Goal: Check status: Check status

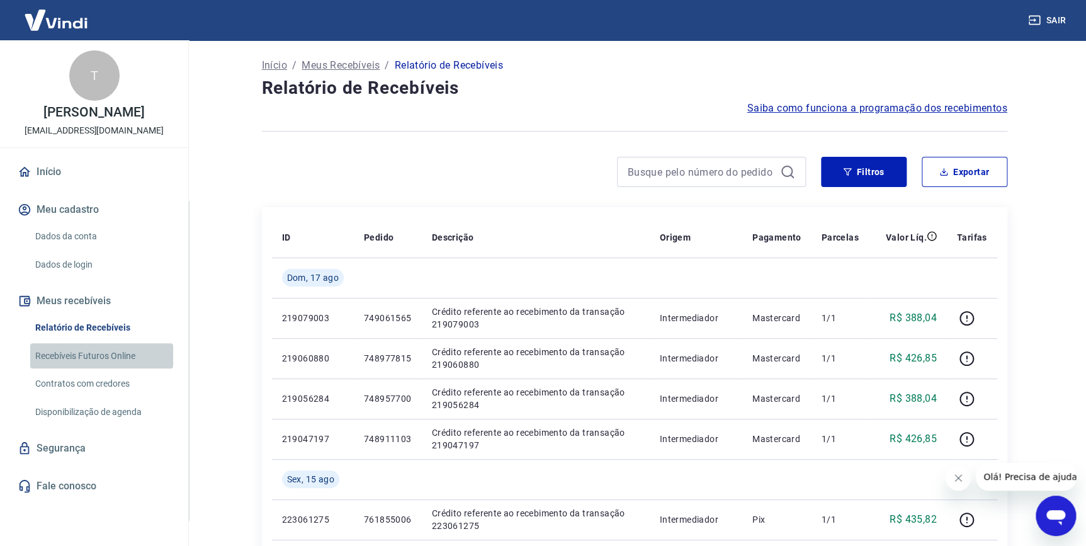
click at [141, 347] on link "Recebíveis Futuros Online" at bounding box center [101, 356] width 143 height 26
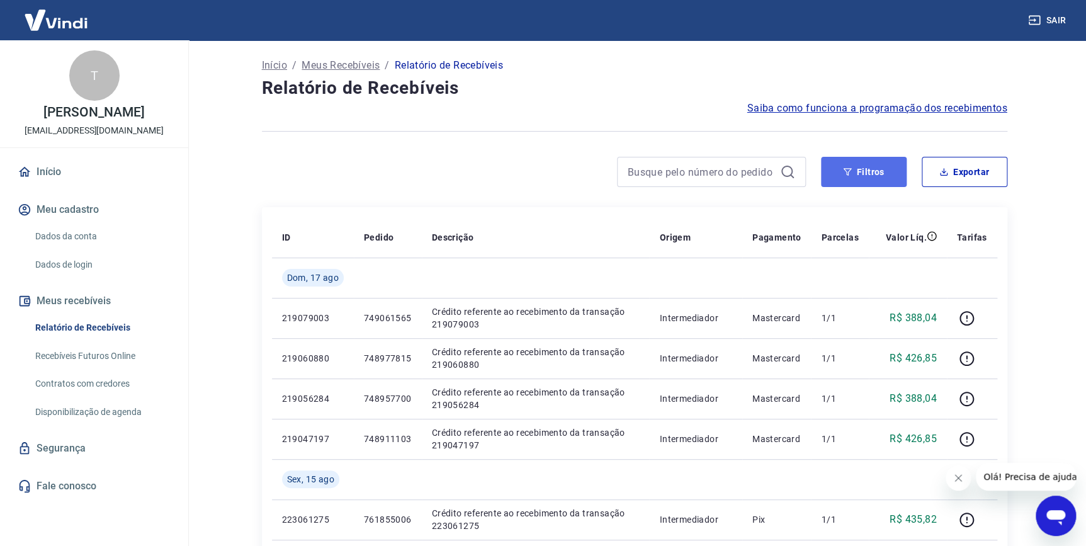
click at [836, 172] on button "Filtros" at bounding box center [864, 172] width 86 height 30
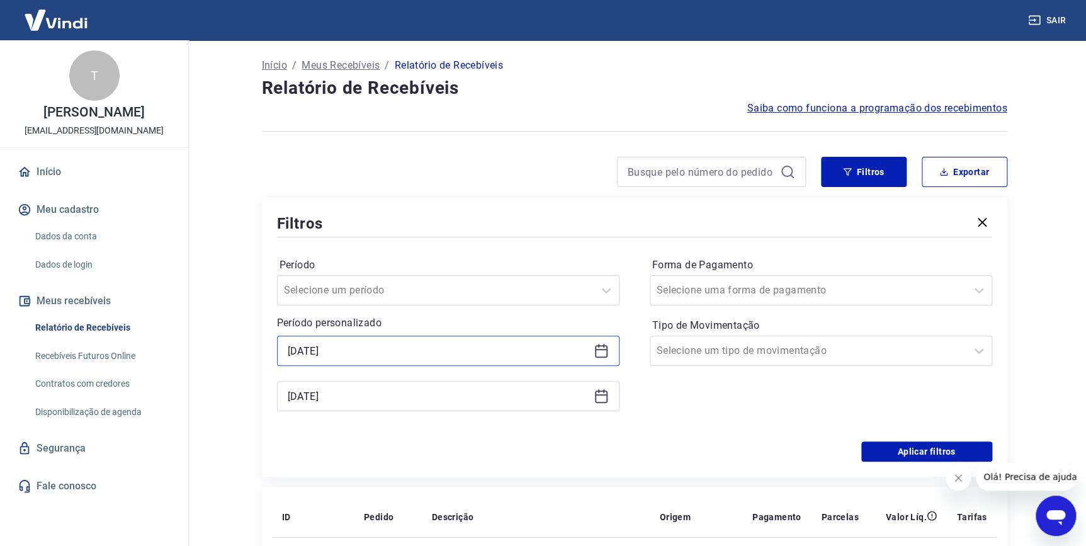
click at [483, 357] on input "[DATE]" at bounding box center [438, 350] width 301 height 19
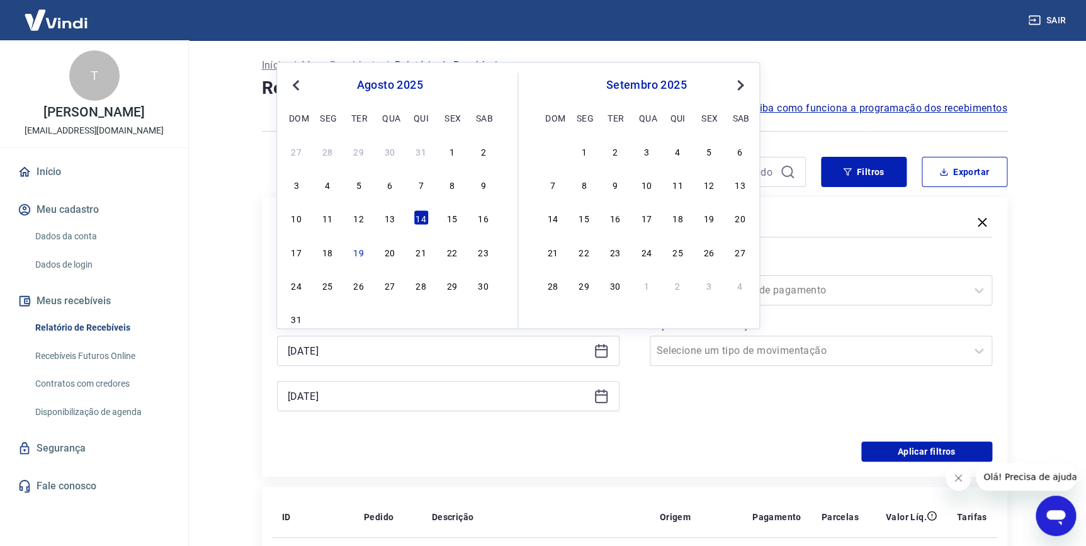
click at [326, 253] on div "18" at bounding box center [327, 251] width 15 height 15
type input "[DATE]"
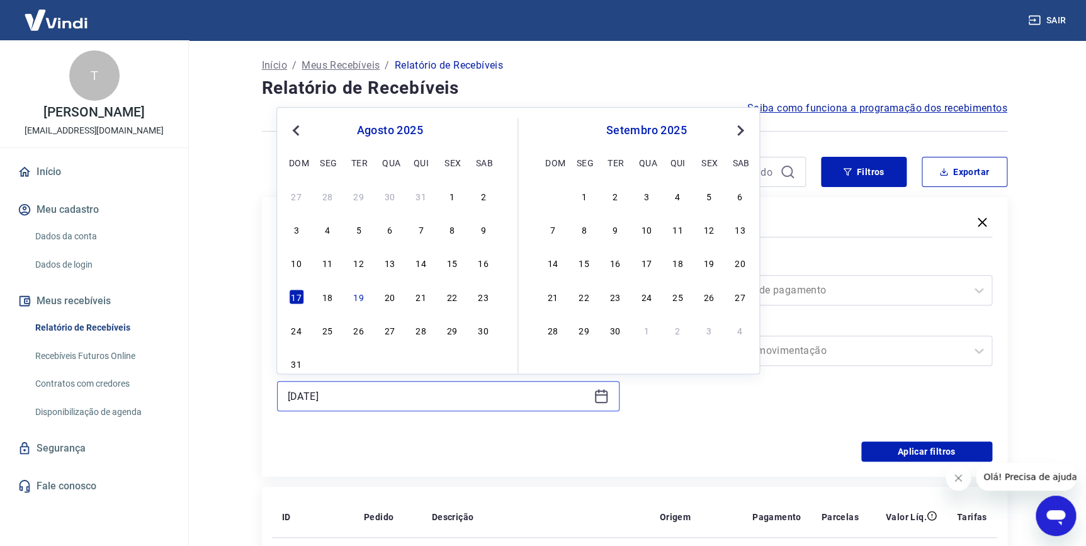
click at [358, 386] on input "[DATE]" at bounding box center [438, 395] width 301 height 19
drag, startPoint x: 324, startPoint y: 289, endPoint x: 328, endPoint y: 295, distance: 7.3
click at [325, 291] on div "18" at bounding box center [327, 296] width 15 height 15
click at [327, 295] on input "Período" at bounding box center [347, 290] width 127 height 15
type input "[DATE]"
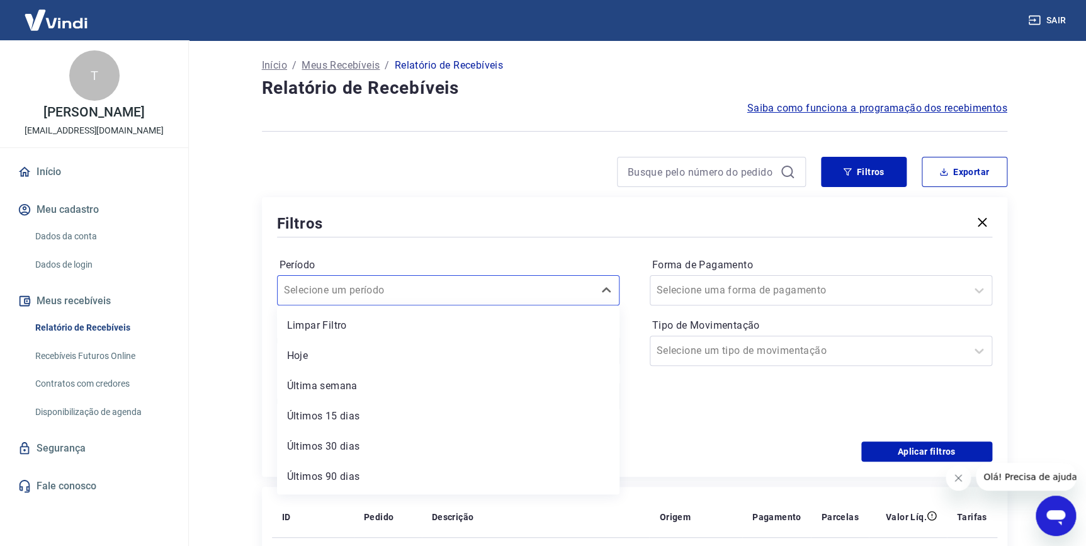
click at [683, 434] on div "Período option Últimos 15 dias focused, 4 of 7. 7 results available. Use Up and…" at bounding box center [634, 340] width 715 height 201
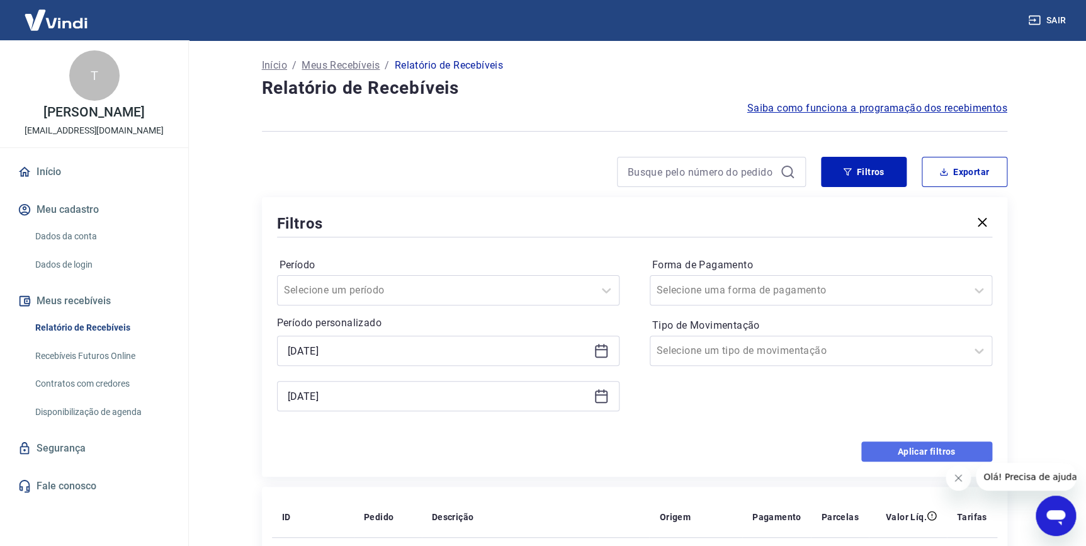
click at [938, 450] on button "Aplicar filtros" at bounding box center [926, 451] width 131 height 20
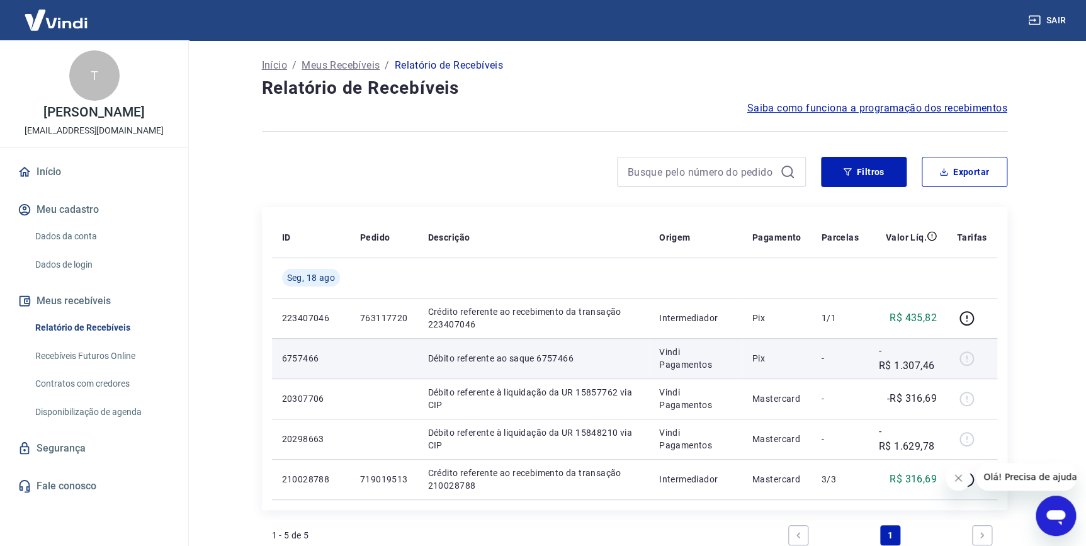
scroll to position [57, 0]
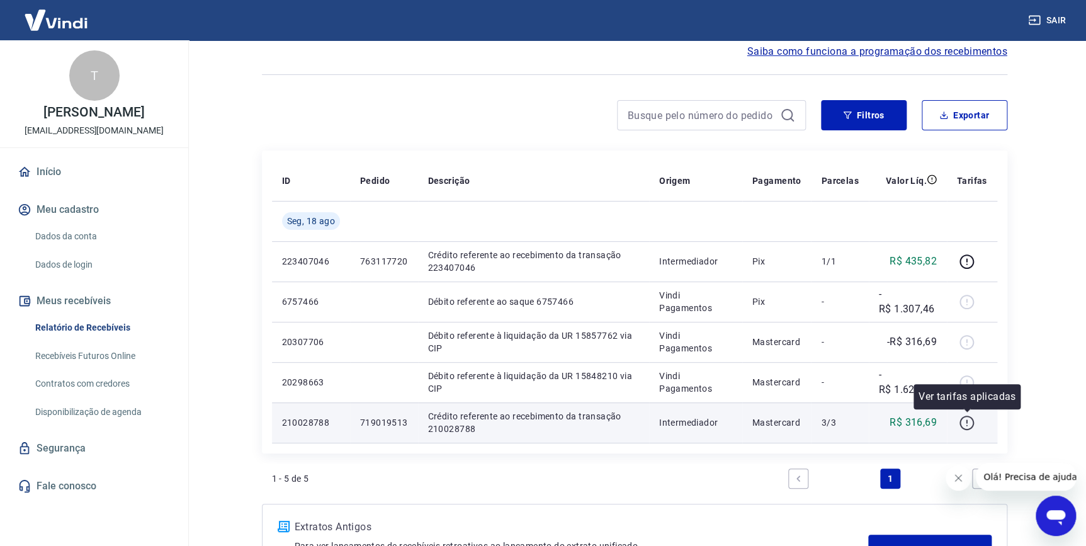
click at [970, 419] on icon "button" at bounding box center [967, 423] width 16 height 16
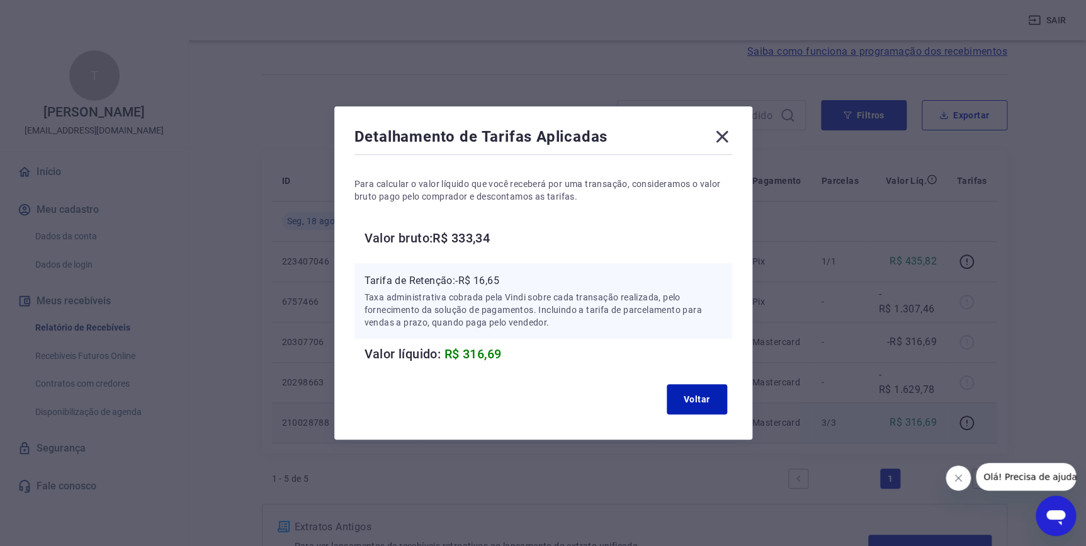
click at [731, 137] on icon at bounding box center [722, 137] width 20 height 20
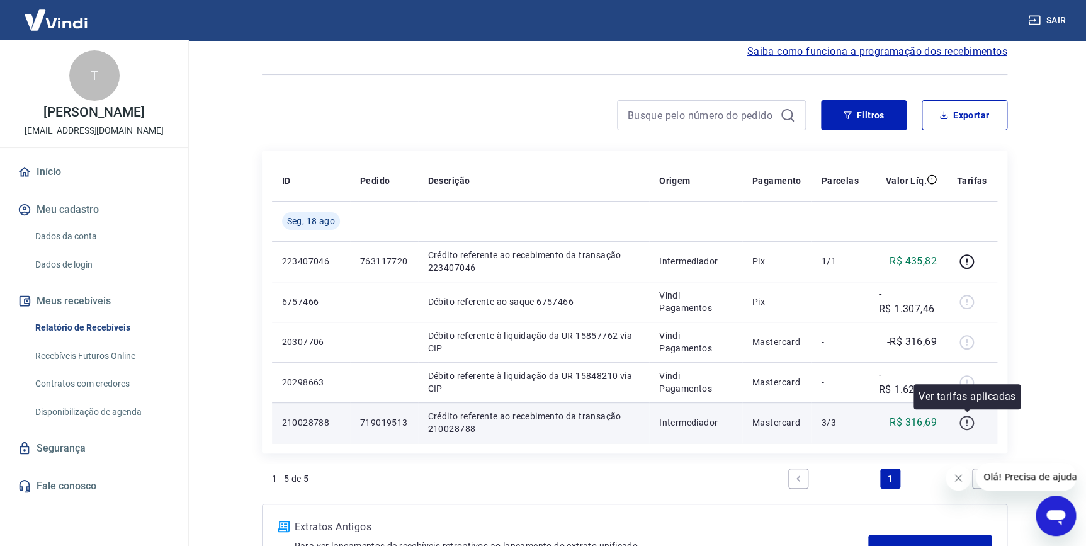
click at [968, 420] on icon "button" at bounding box center [967, 423] width 16 height 16
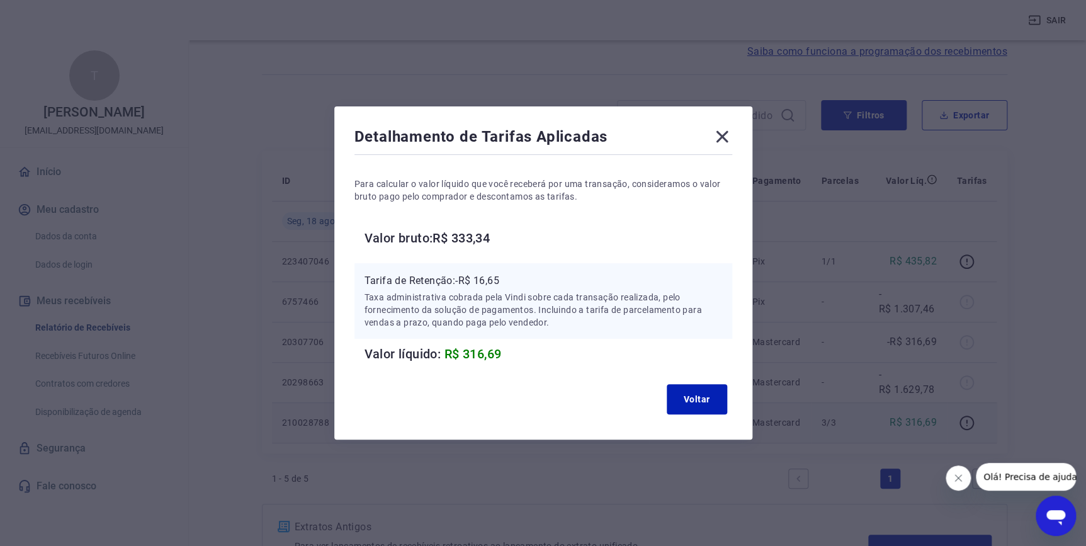
click at [289, 344] on div "Detalhamento de Tarifas Aplicadas Para calcular o valor líquido que você recebe…" at bounding box center [543, 273] width 1086 height 546
click at [732, 133] on icon at bounding box center [722, 137] width 20 height 20
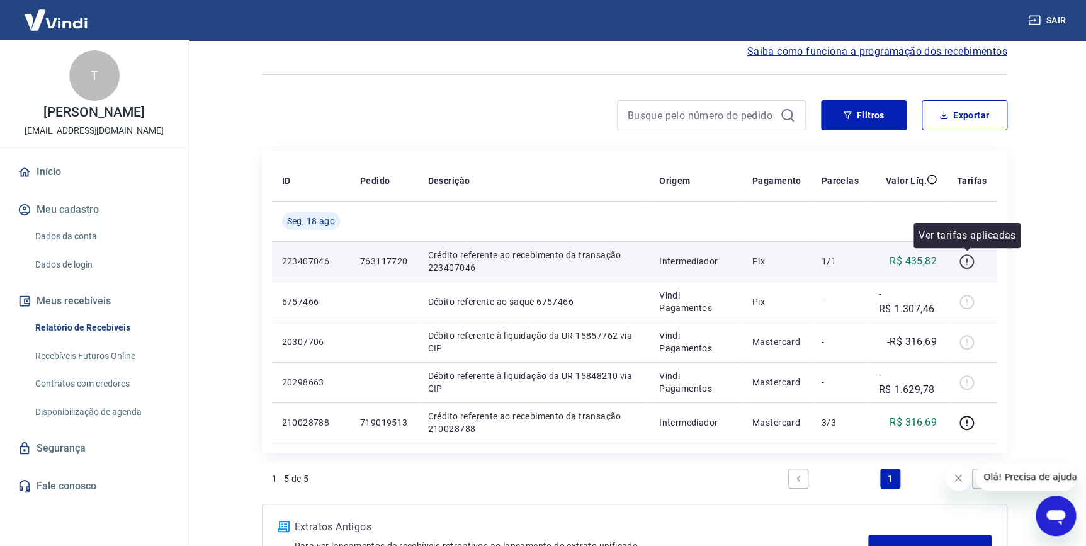
click at [976, 266] on button "button" at bounding box center [967, 261] width 20 height 20
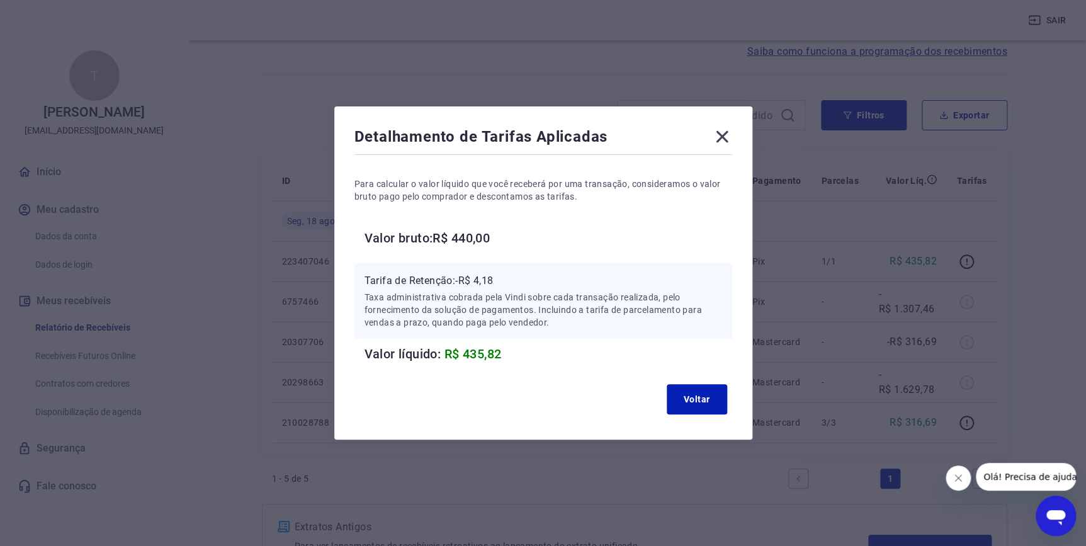
click at [724, 140] on icon at bounding box center [722, 137] width 20 height 20
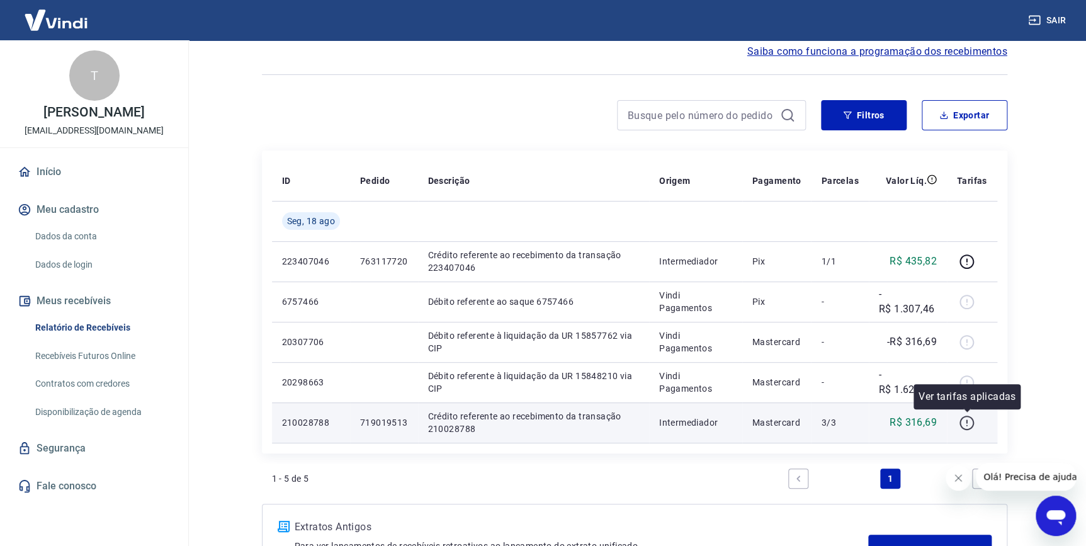
click at [966, 419] on icon "button" at bounding box center [967, 423] width 16 height 16
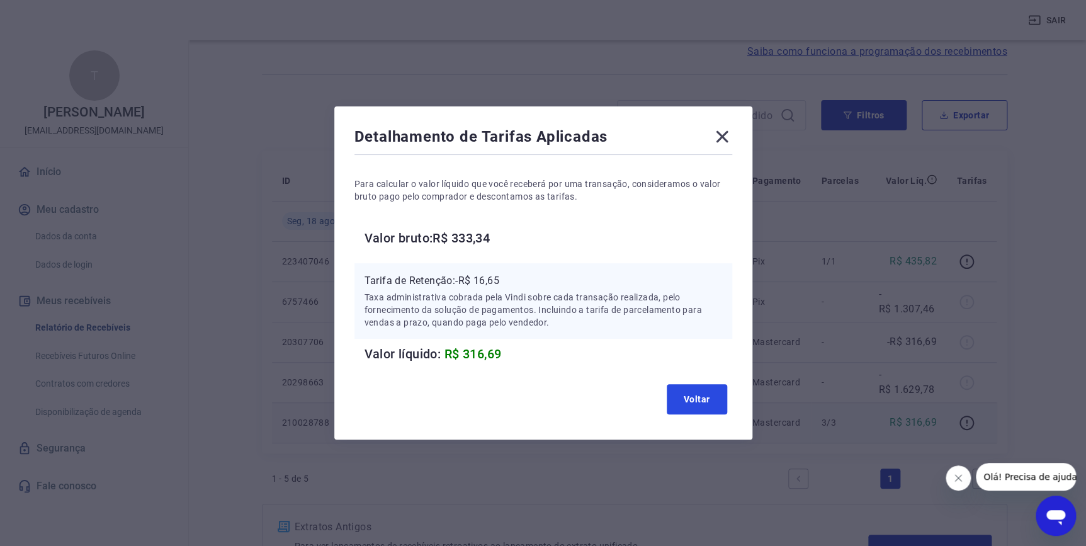
drag, startPoint x: 699, startPoint y: 402, endPoint x: 678, endPoint y: 403, distance: 20.8
click at [699, 402] on button "Voltar" at bounding box center [697, 399] width 60 height 30
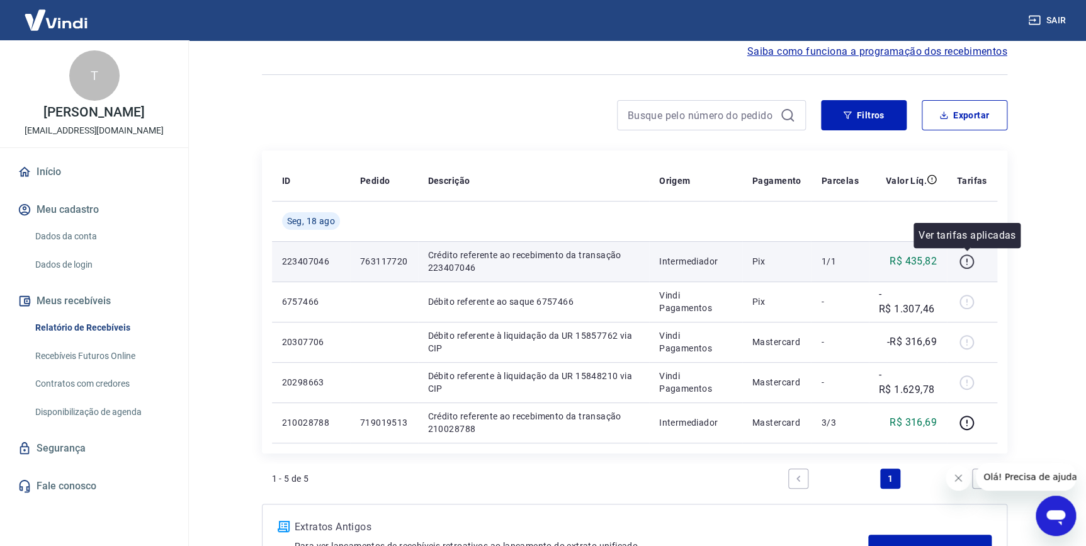
click at [963, 264] on icon "button" at bounding box center [967, 262] width 16 height 16
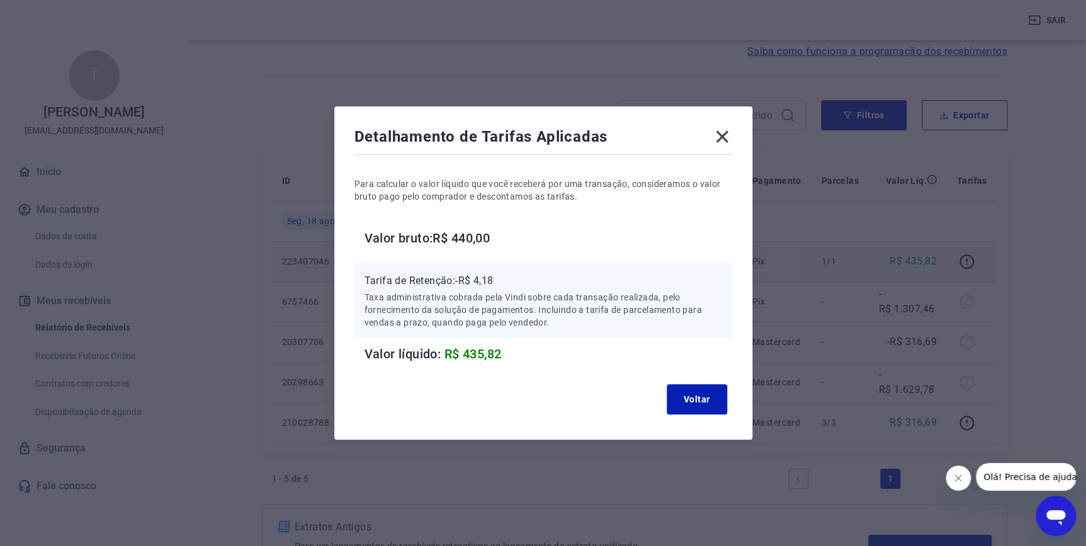
click at [719, 144] on icon at bounding box center [722, 137] width 20 height 20
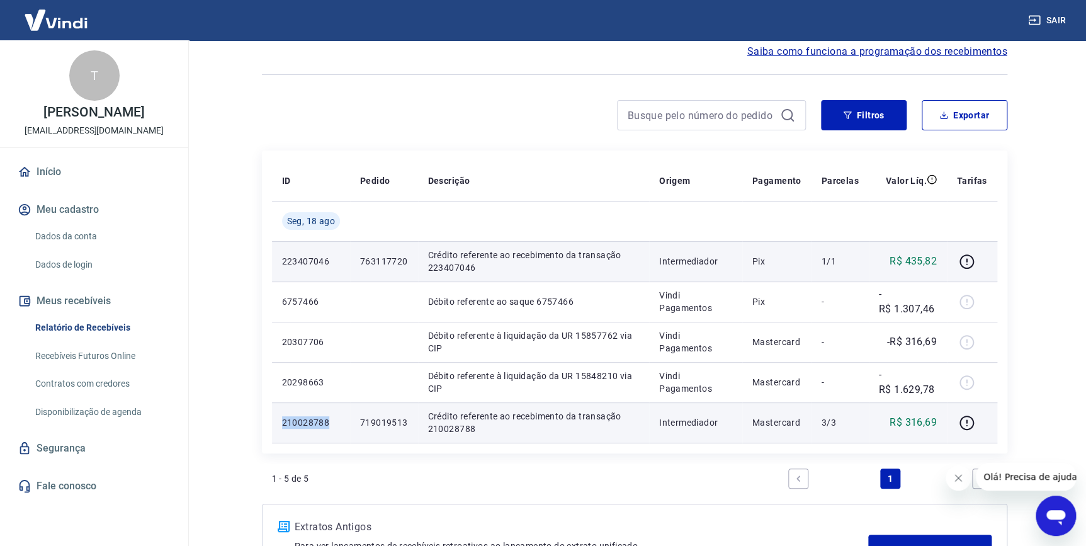
drag, startPoint x: 332, startPoint y: 422, endPoint x: 283, endPoint y: 417, distance: 49.9
click at [283, 417] on p "210028788" at bounding box center [311, 422] width 58 height 13
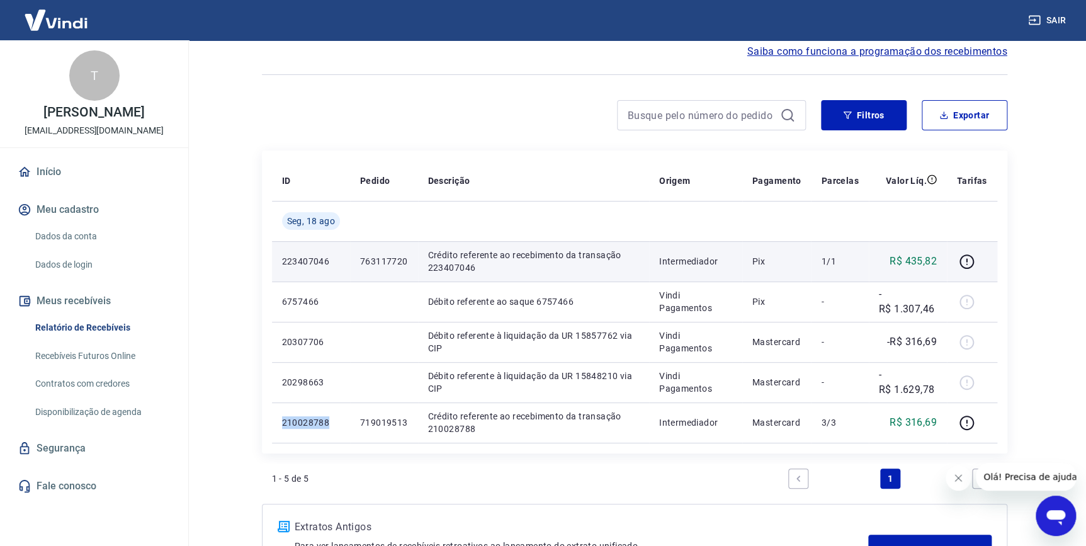
copy p "210028788"
click at [113, 357] on link "Recebíveis Futuros Online" at bounding box center [101, 356] width 143 height 26
